Goal: Use online tool/utility: Utilize a website feature to perform a specific function

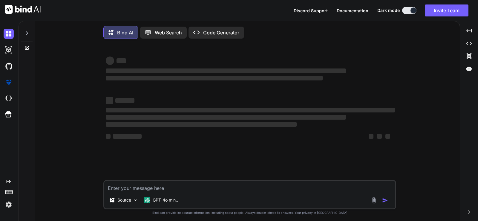
click at [175, 188] on textarea at bounding box center [249, 186] width 291 height 11
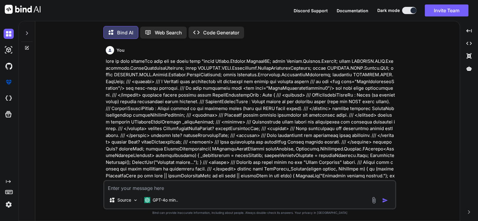
type textarea "x"
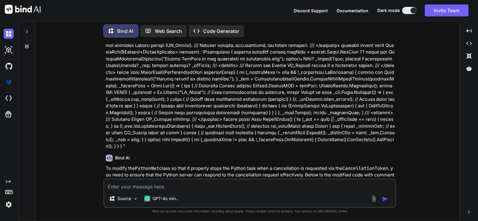
scroll to position [1641, 0]
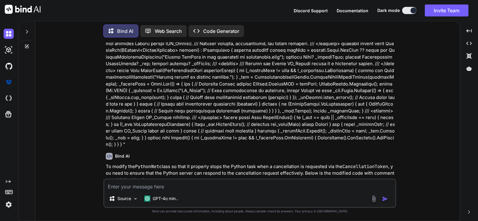
type textarea "s"
type textarea "x"
type textarea "sp"
type textarea "x"
type textarea "spe"
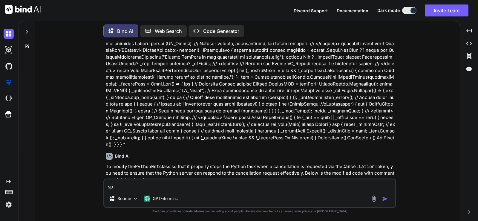
type textarea "x"
type textarea "spel"
type textarea "x"
type textarea "spell"
type textarea "x"
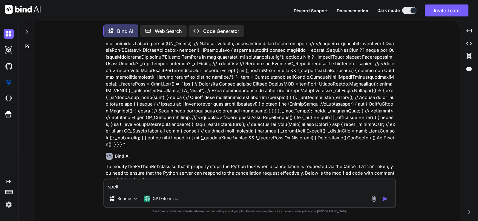
type textarea "spell"
type textarea "x"
type textarea "spell c"
type textarea "x"
type textarea "spell ch"
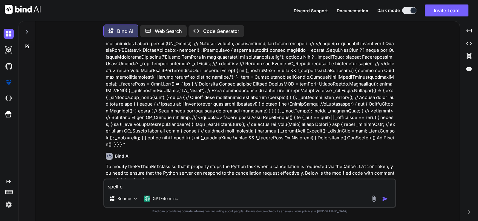
type textarea "x"
type textarea "spell che"
type textarea "x"
type textarea "spell chec"
type textarea "x"
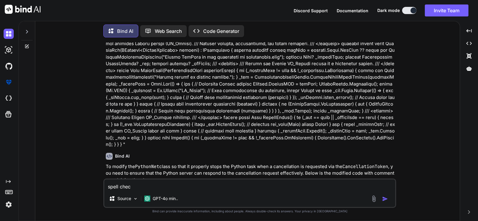
type textarea "spell check"
type textarea "x"
type textarea "spell check"
type textarea "x"
type textarea "spell check ""
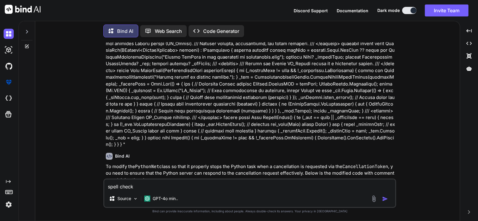
type textarea "x"
type textarea "spell check """
type textarea "x"
type textarea "spell check "Visiting hometown on occasion of [DATE] (Deepavali) festival""
type textarea "x"
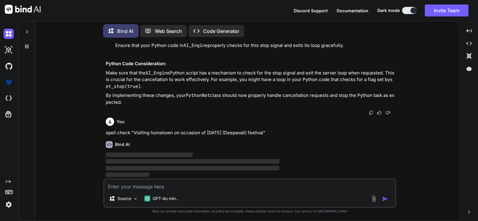
scroll to position [2705, 0]
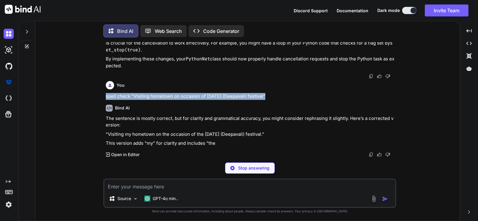
drag, startPoint x: 104, startPoint y: 131, endPoint x: 268, endPoint y: 134, distance: 163.4
click at [268, 134] on div "You Bind AI To run the provided C# code as an audio task using [DOMAIN_NAME], y…" at bounding box center [249, 131] width 293 height 178
type textarea "x"
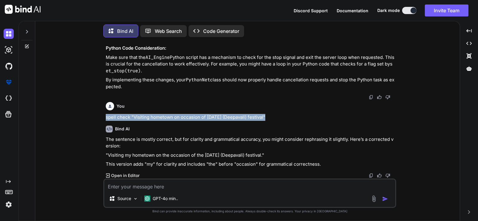
scroll to position [2720, 0]
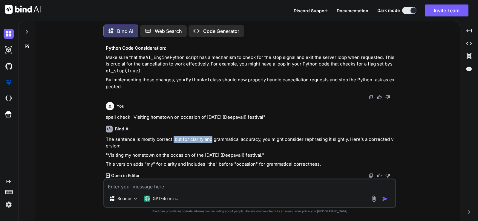
drag, startPoint x: 172, startPoint y: 140, endPoint x: 211, endPoint y: 140, distance: 38.2
click at [211, 140] on p "The sentence is mostly correct, but for clarity and grammatical accuracy, you m…" at bounding box center [250, 142] width 289 height 13
click at [127, 163] on p "This version adds "my" for clarity and includes "the" before "occasion" for gra…" at bounding box center [250, 164] width 289 height 7
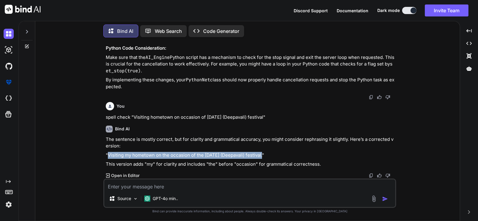
drag, startPoint x: 108, startPoint y: 154, endPoint x: 260, endPoint y: 152, distance: 151.4
click at [260, 152] on p ""Visiting my hometown on the occasion of the [DATE] (Deepavali) festival."" at bounding box center [250, 155] width 289 height 7
copy p "Visiting my hometown on the occasion of the [DATE] (Deepavali) festival."
